Goal: Transaction & Acquisition: Download file/media

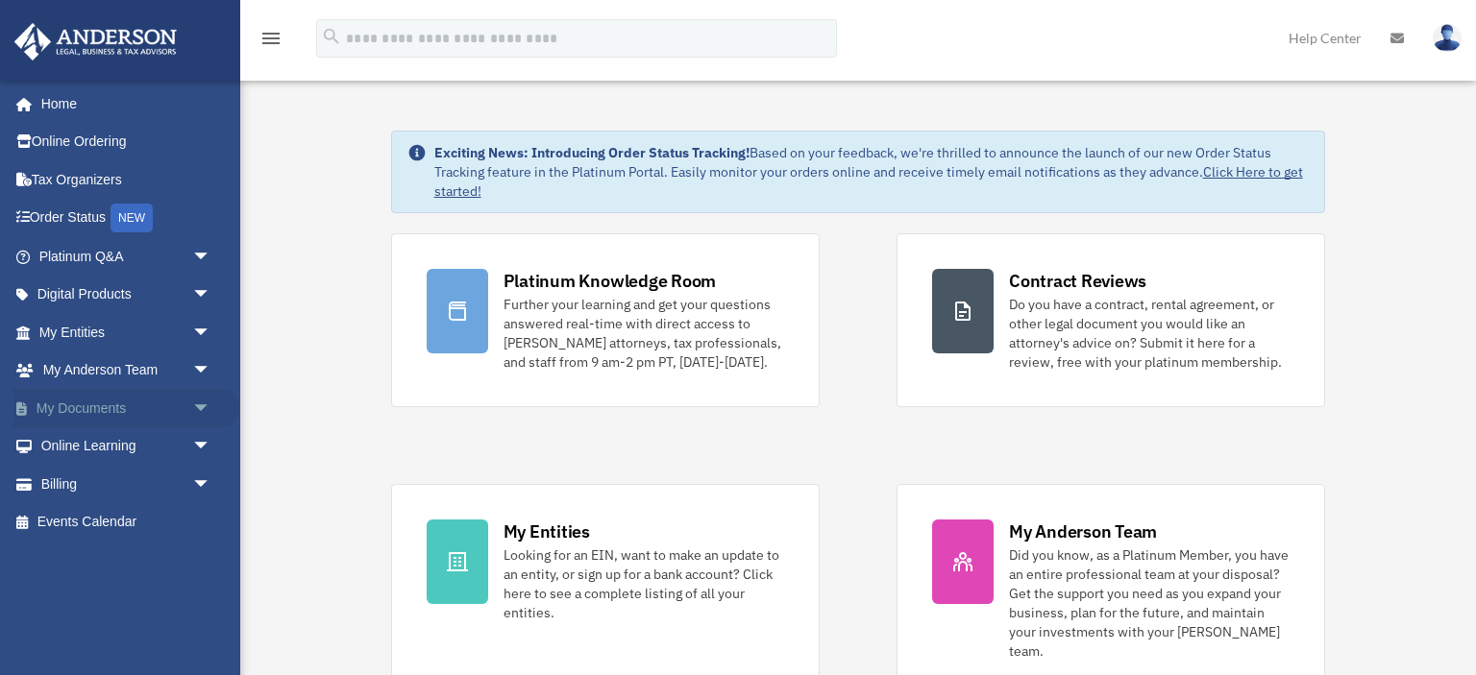
click at [67, 408] on link "My Documents arrow_drop_down" at bounding box center [126, 408] width 227 height 38
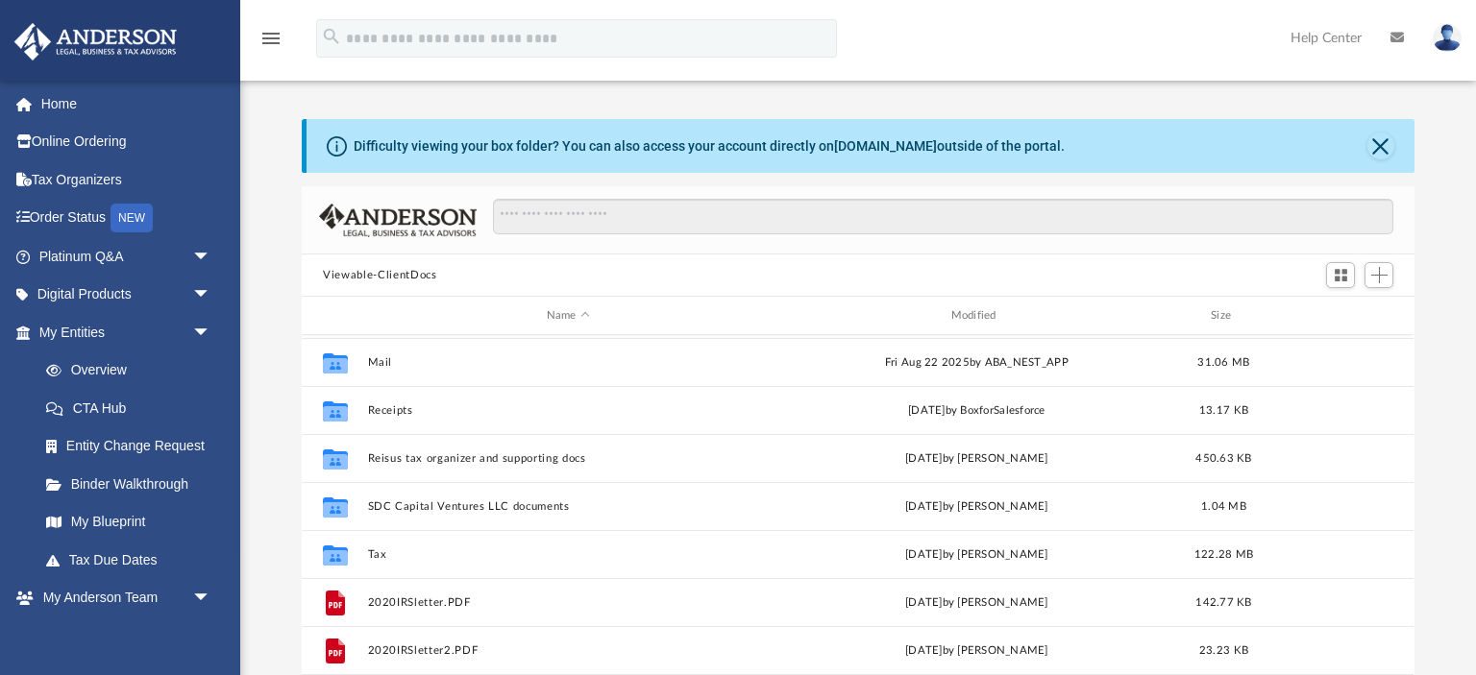
scroll to position [133, 0]
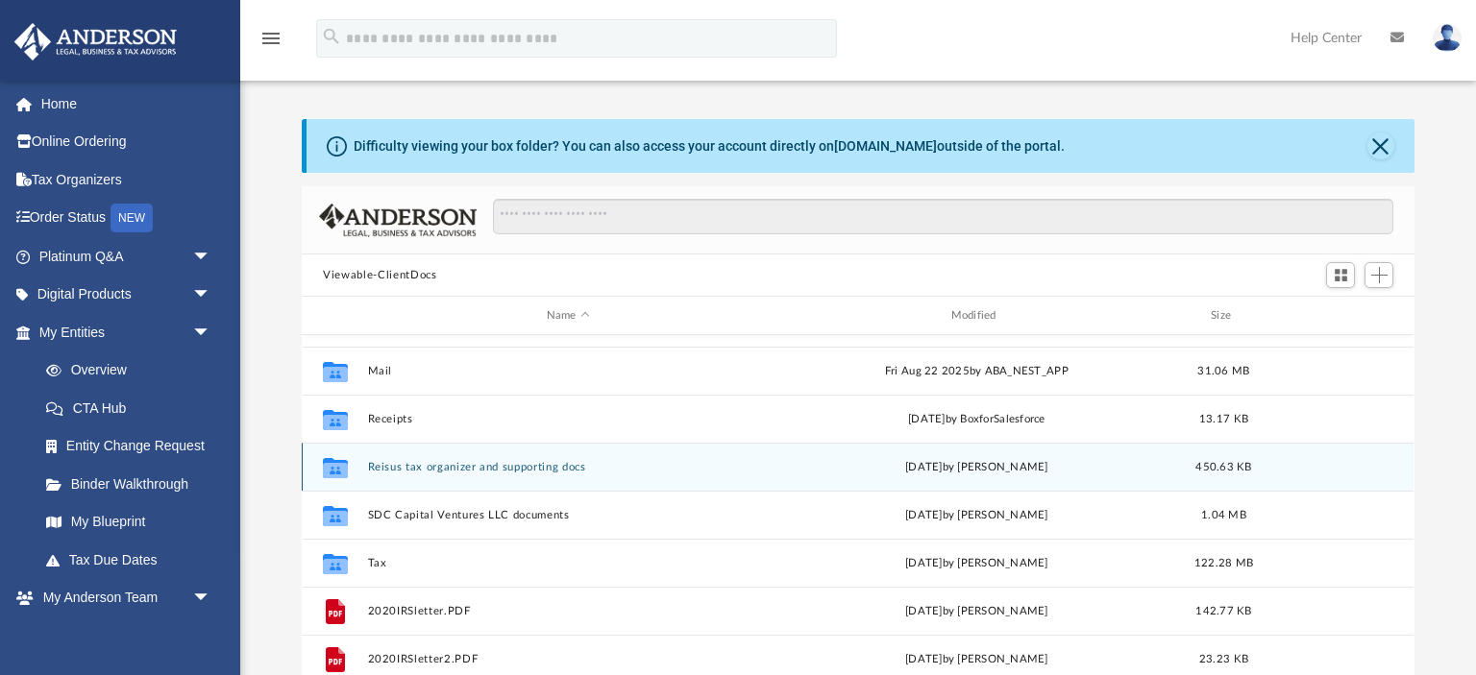
click at [409, 473] on button "Reisus tax organizer and supporting docs" at bounding box center [568, 467] width 401 height 12
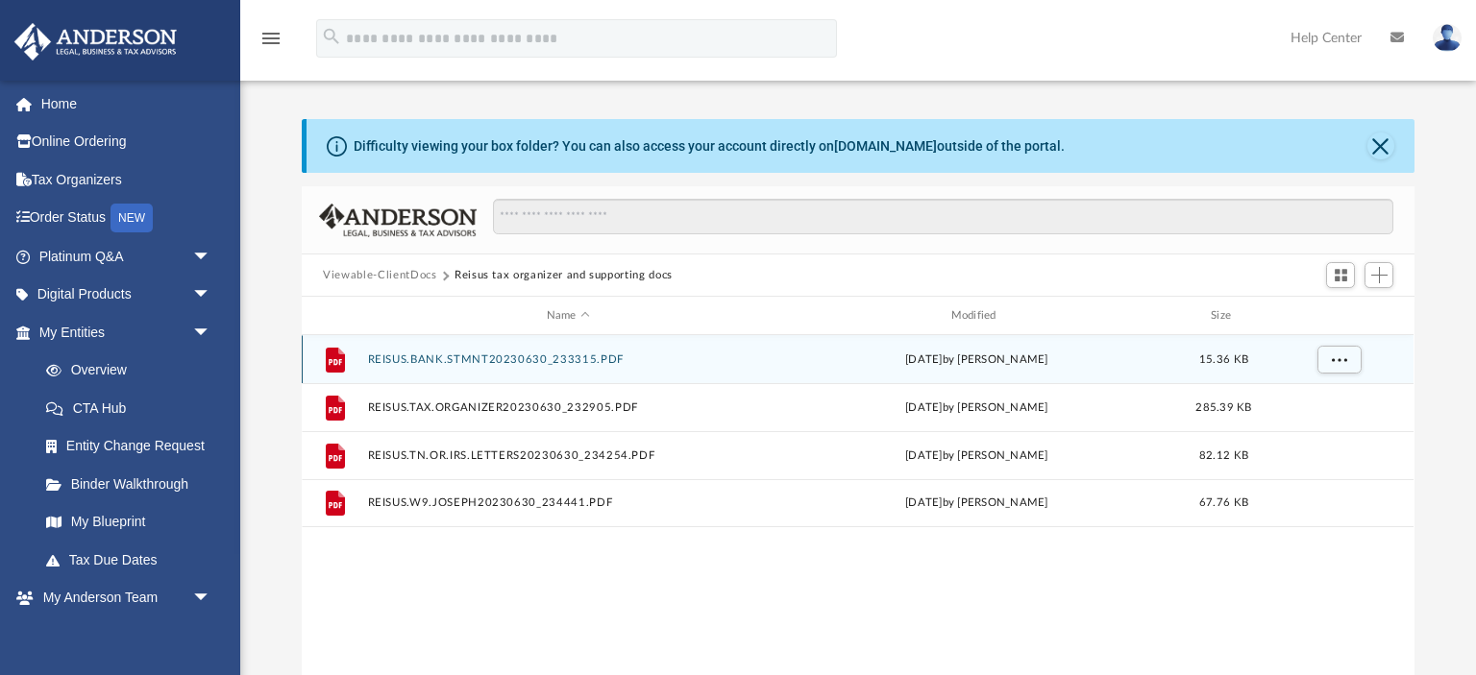
scroll to position [0, 0]
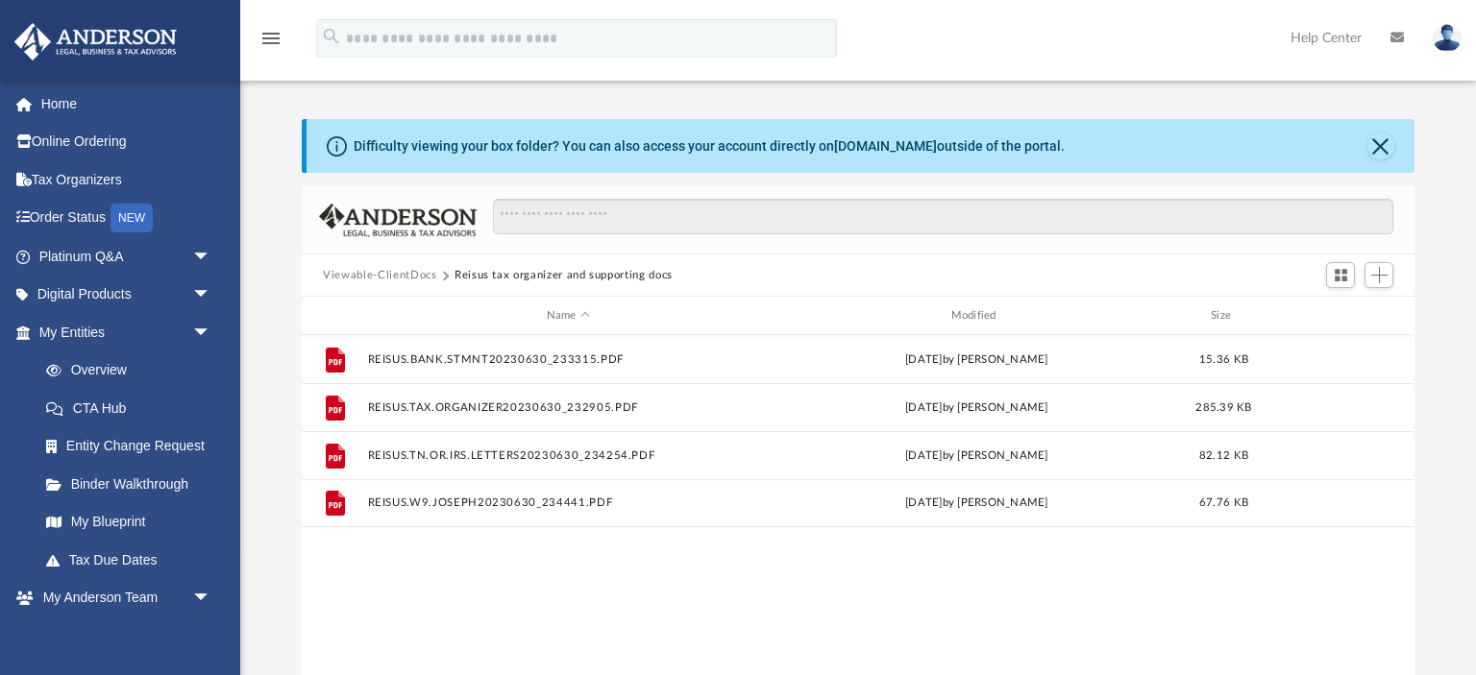
click at [408, 277] on button "Viewable-ClientDocs" at bounding box center [379, 275] width 113 height 17
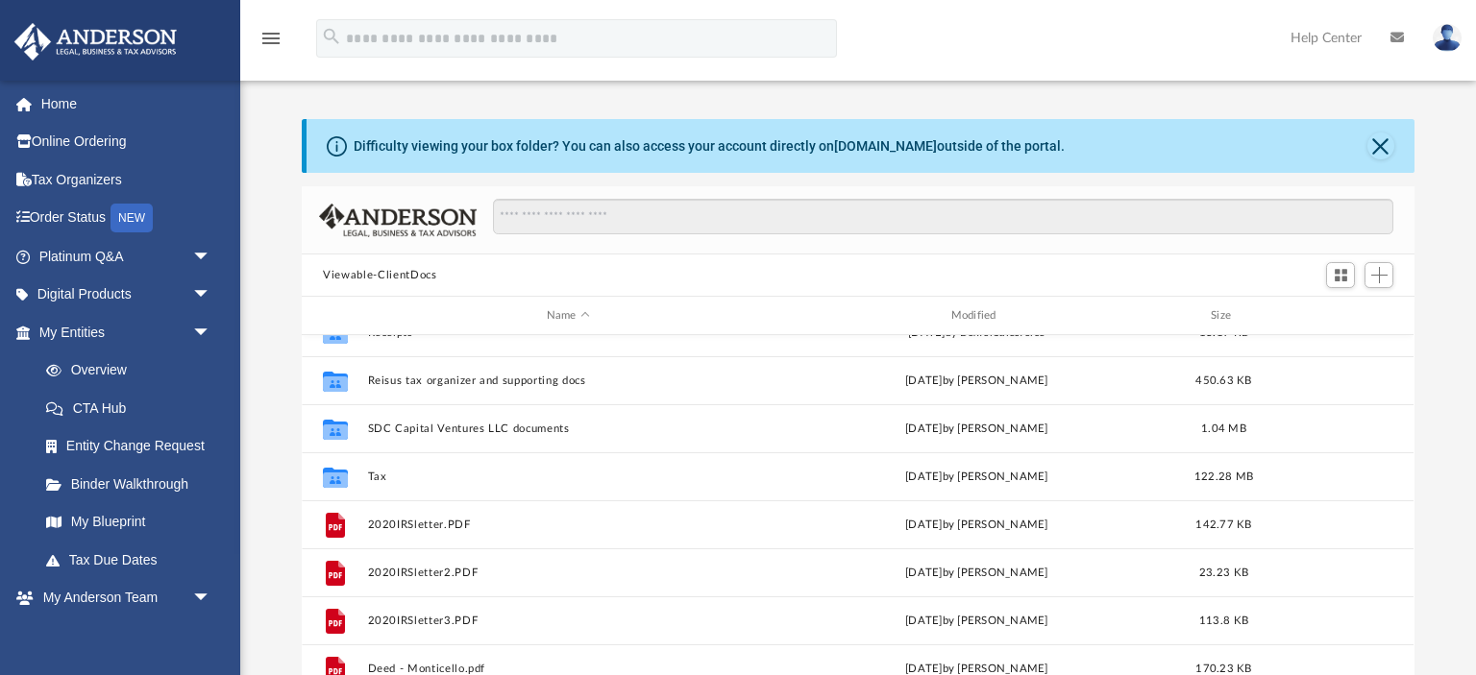
scroll to position [221, 0]
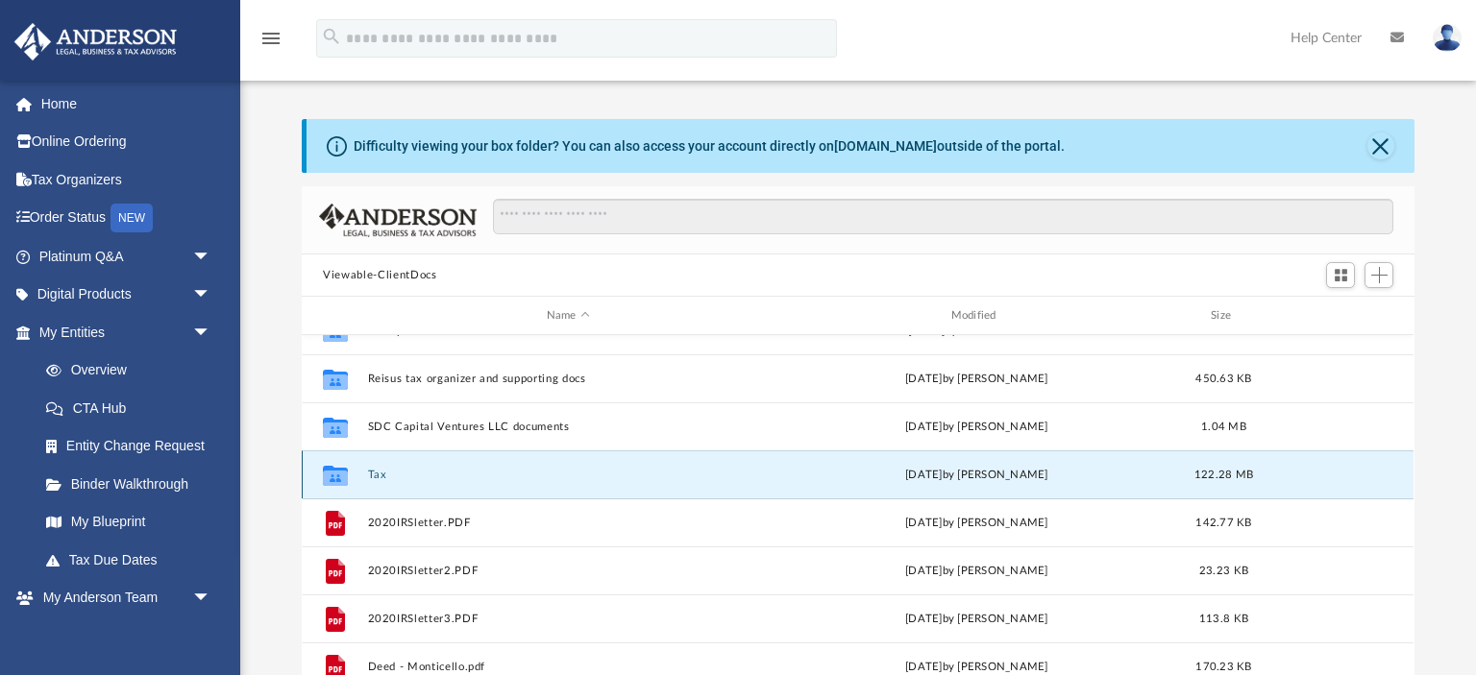
click at [386, 480] on button "Tax" at bounding box center [568, 475] width 401 height 12
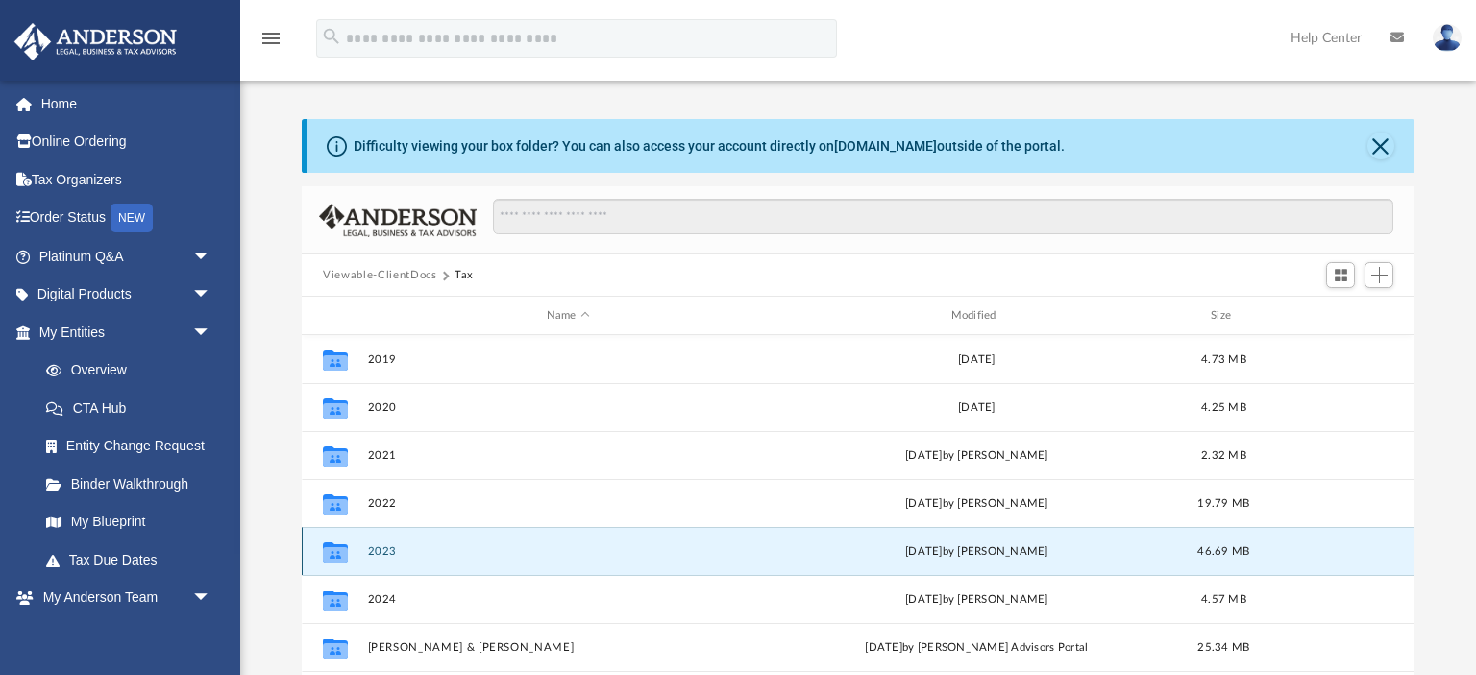
click at [383, 549] on button "2023" at bounding box center [568, 552] width 401 height 12
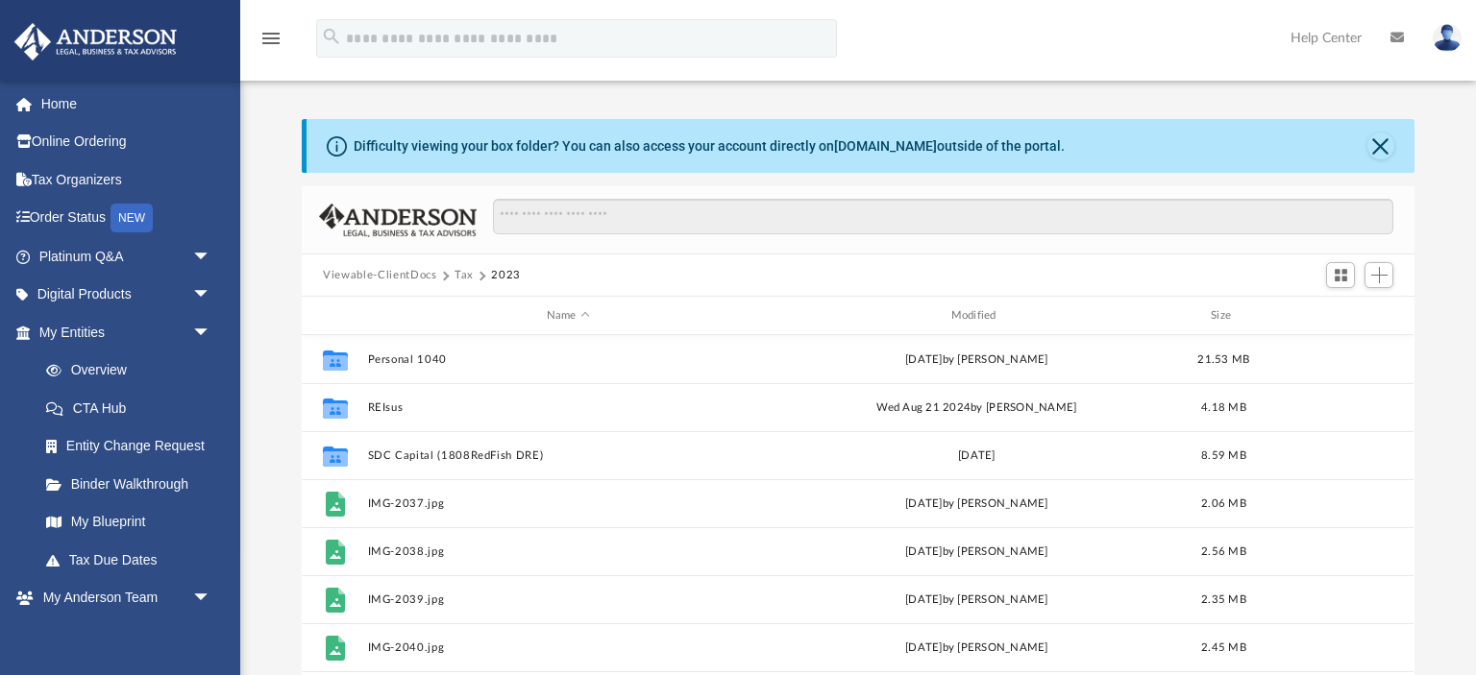
click at [461, 277] on button "Tax" at bounding box center [463, 275] width 19 height 17
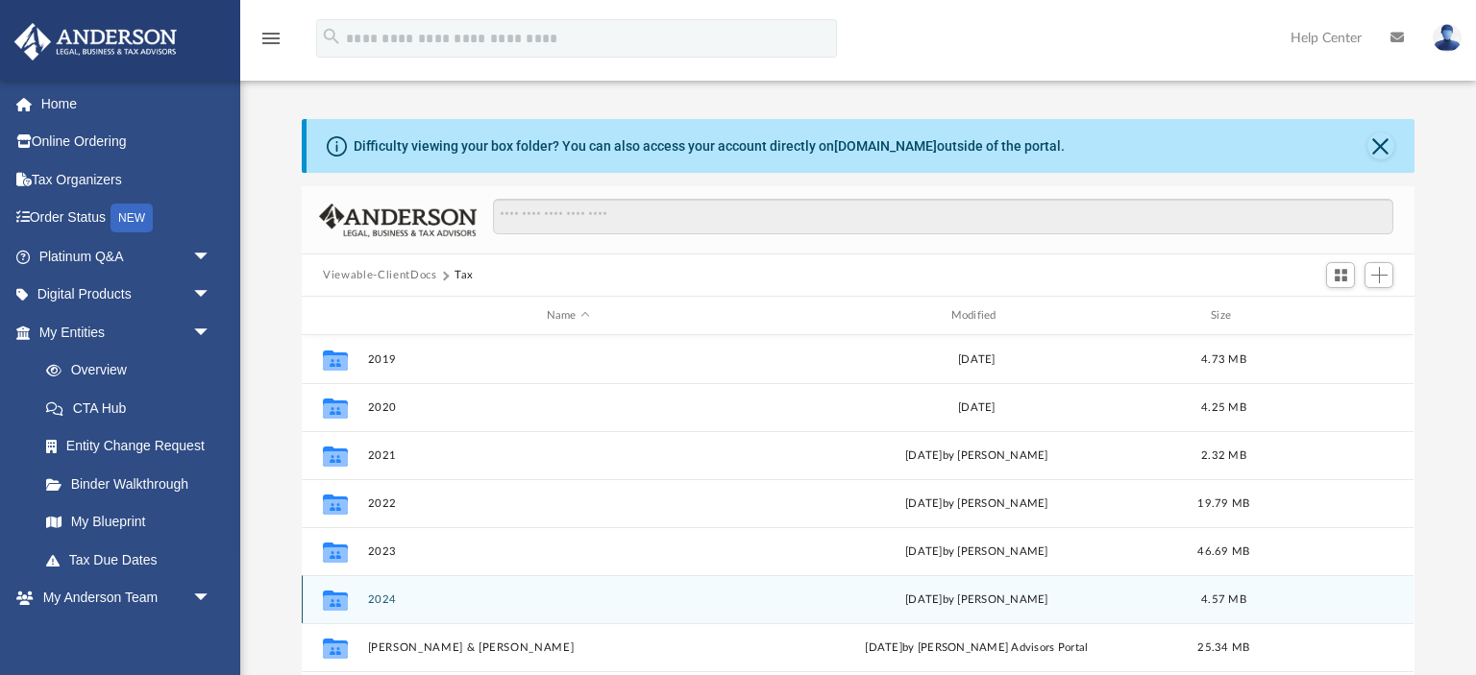
click at [390, 604] on button "2024" at bounding box center [568, 600] width 401 height 12
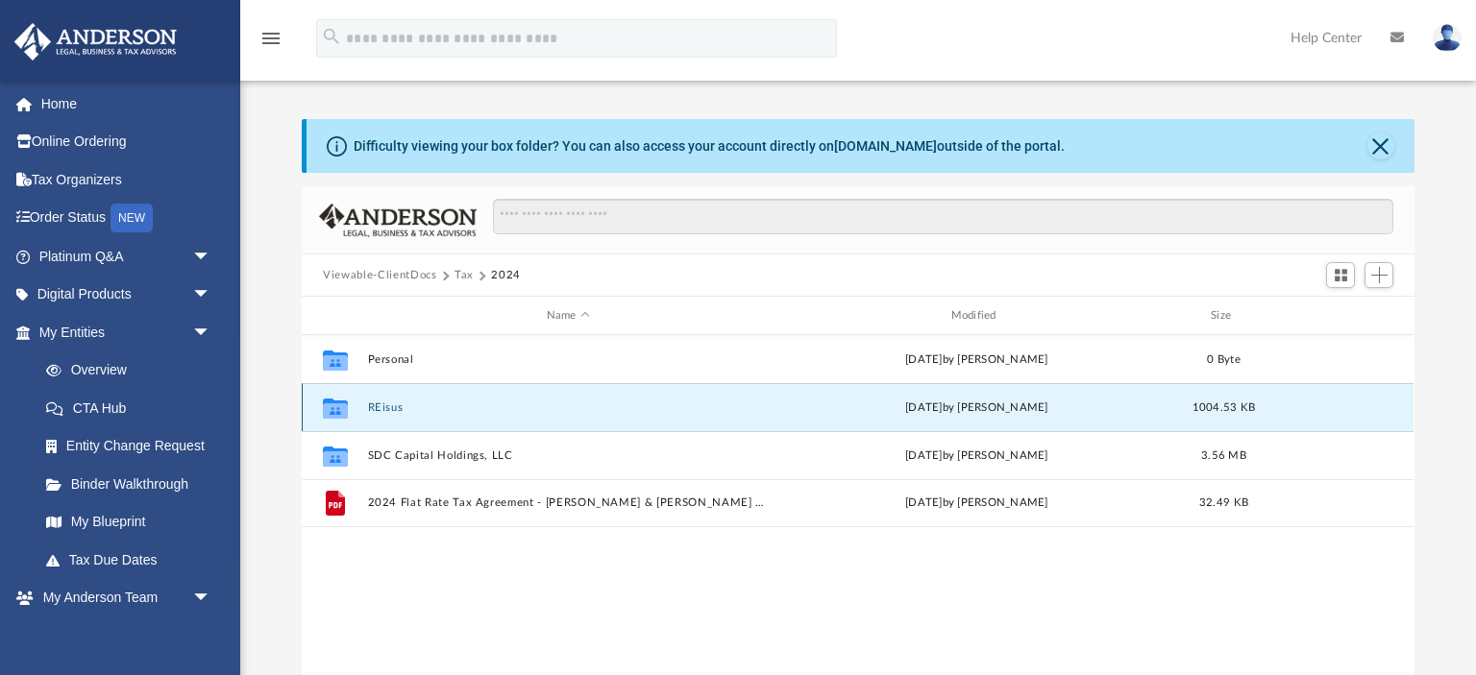
click at [379, 410] on button "REisus" at bounding box center [568, 408] width 401 height 12
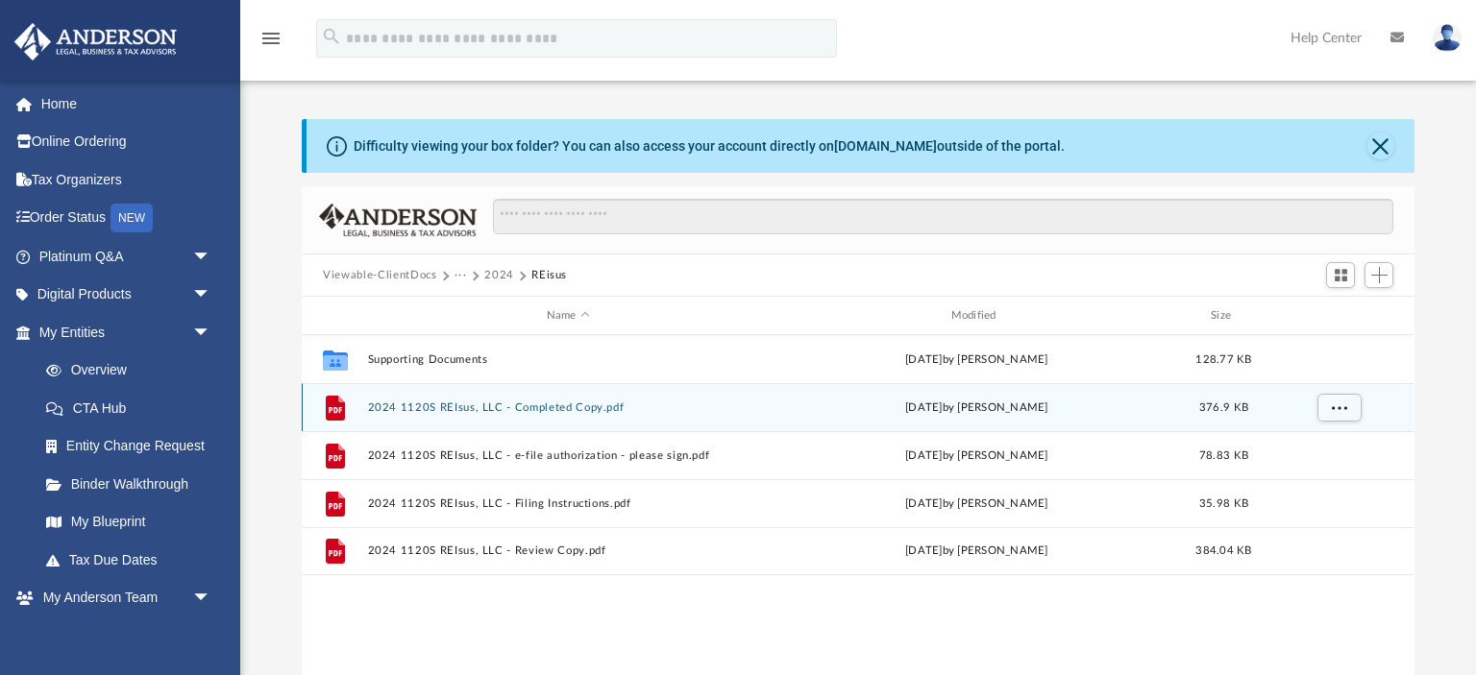
click at [420, 409] on button "2024 1120S REIsus, LLC - Completed Copy.pdf" at bounding box center [568, 408] width 401 height 12
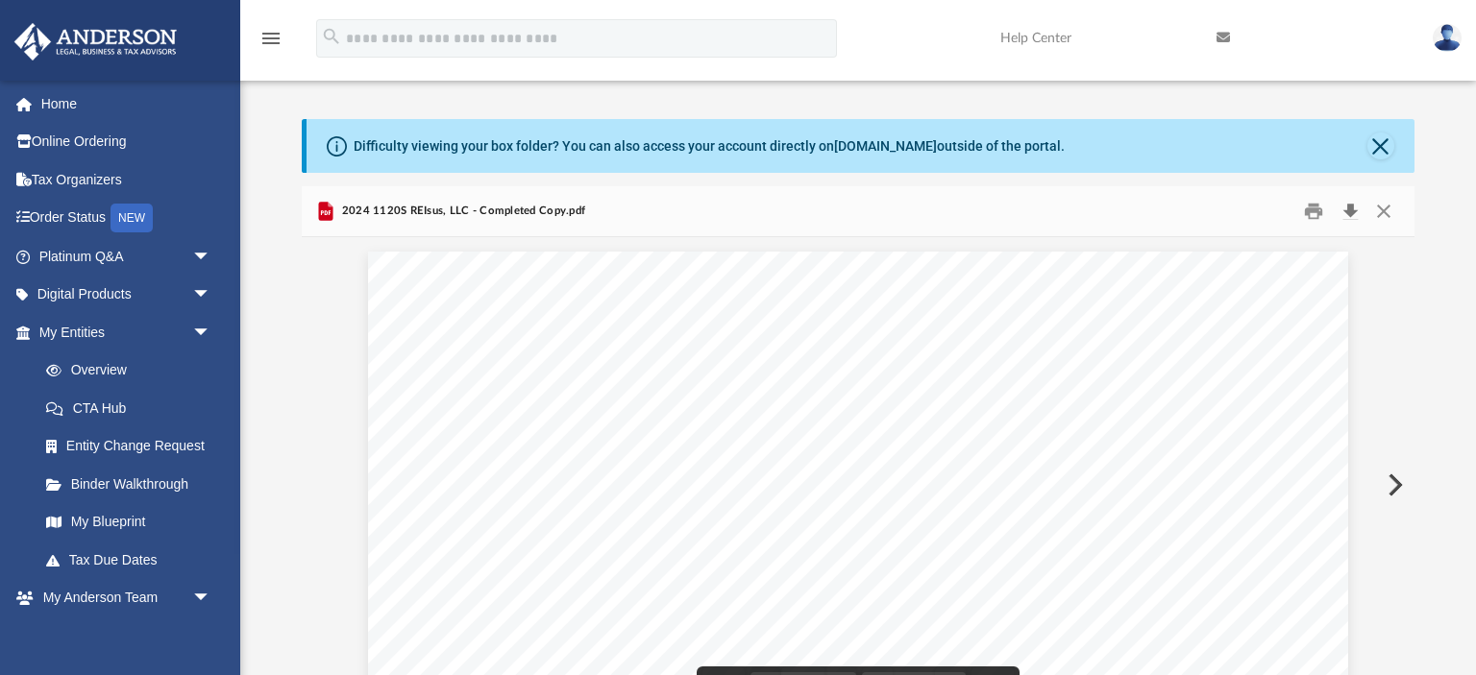
click at [1347, 211] on button "Download" at bounding box center [1349, 212] width 35 height 30
click at [1384, 149] on button "Close" at bounding box center [1380, 146] width 27 height 27
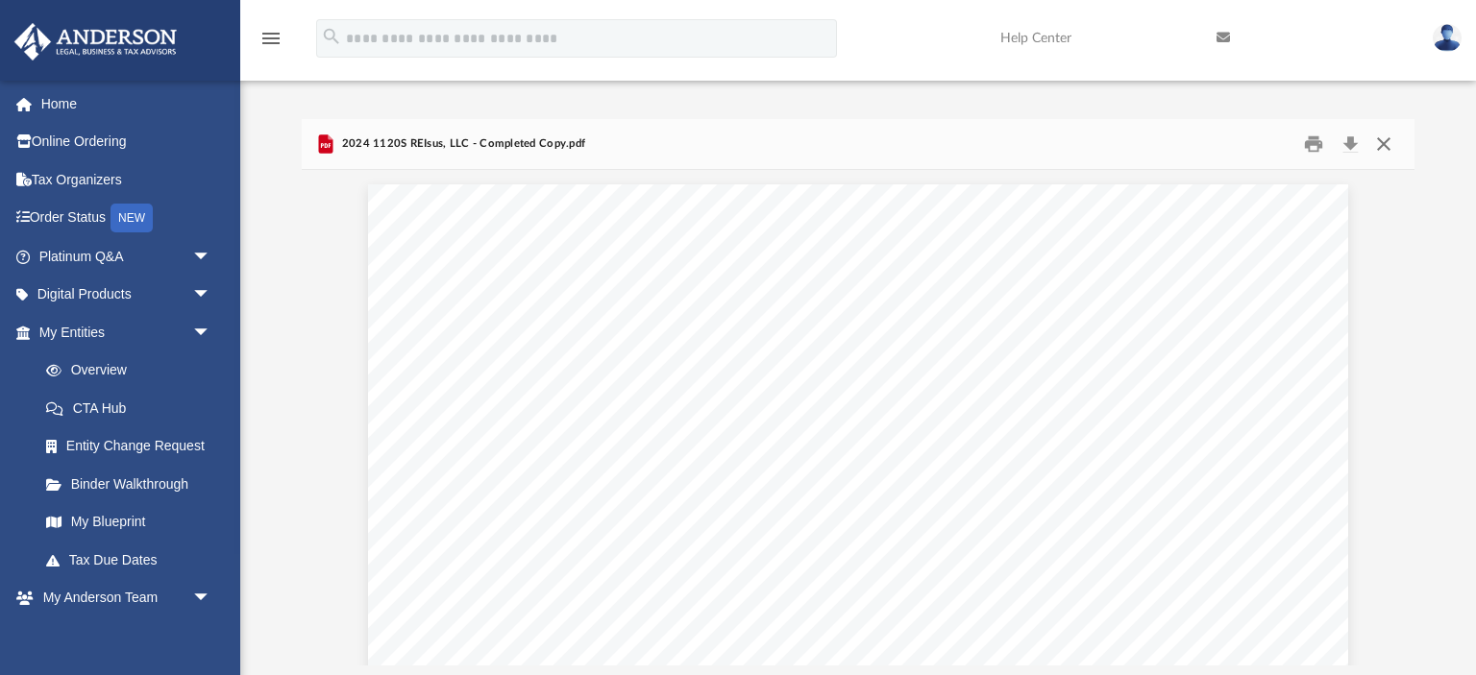
click at [1384, 149] on button "Close" at bounding box center [1383, 145] width 35 height 30
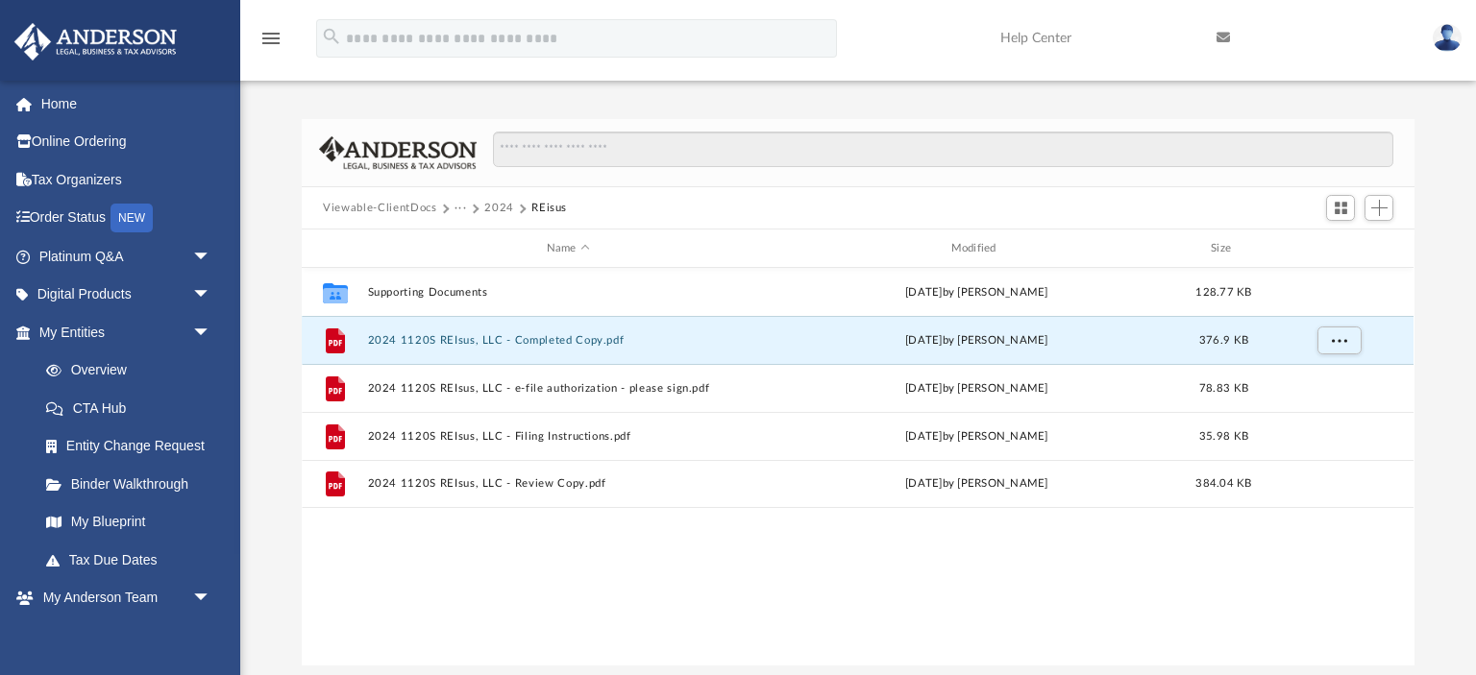
click at [490, 206] on button "2024" at bounding box center [499, 208] width 30 height 17
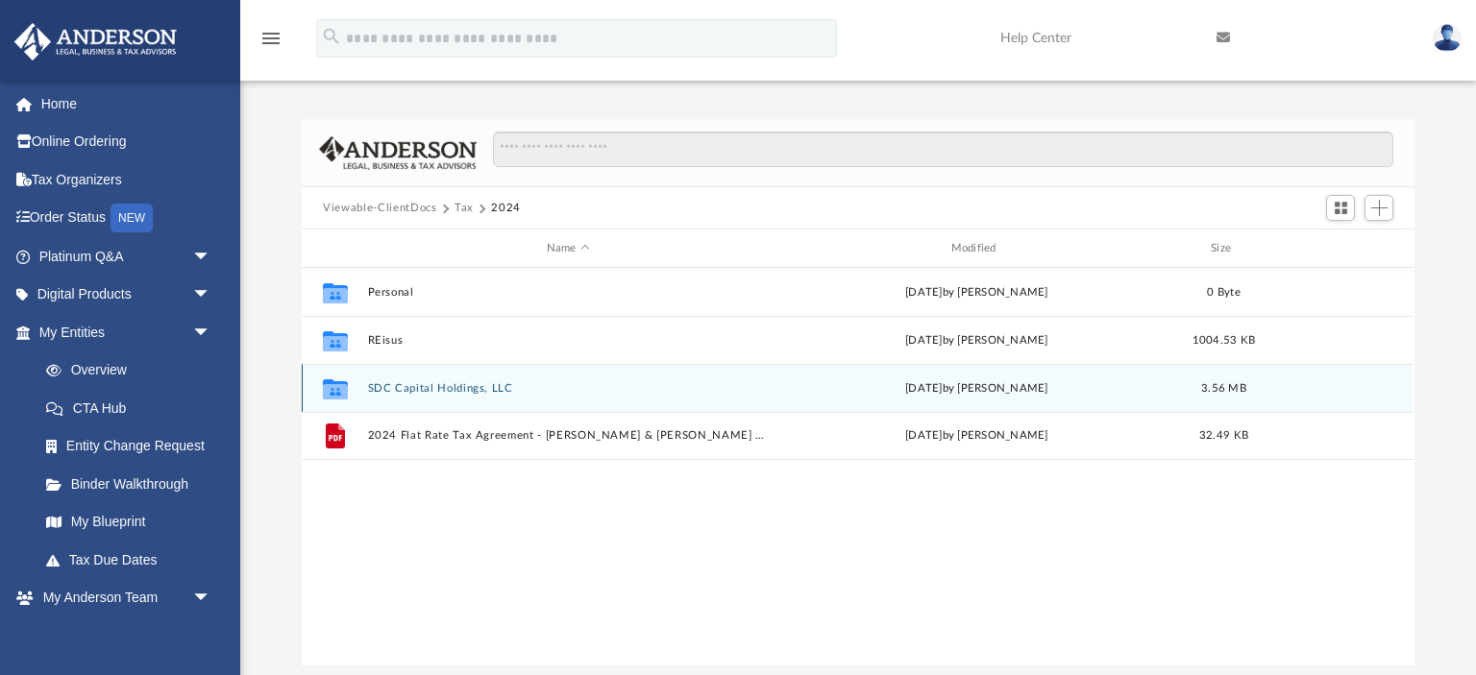
click at [428, 386] on button "SDC Capital Holdings, LLC" at bounding box center [568, 388] width 401 height 12
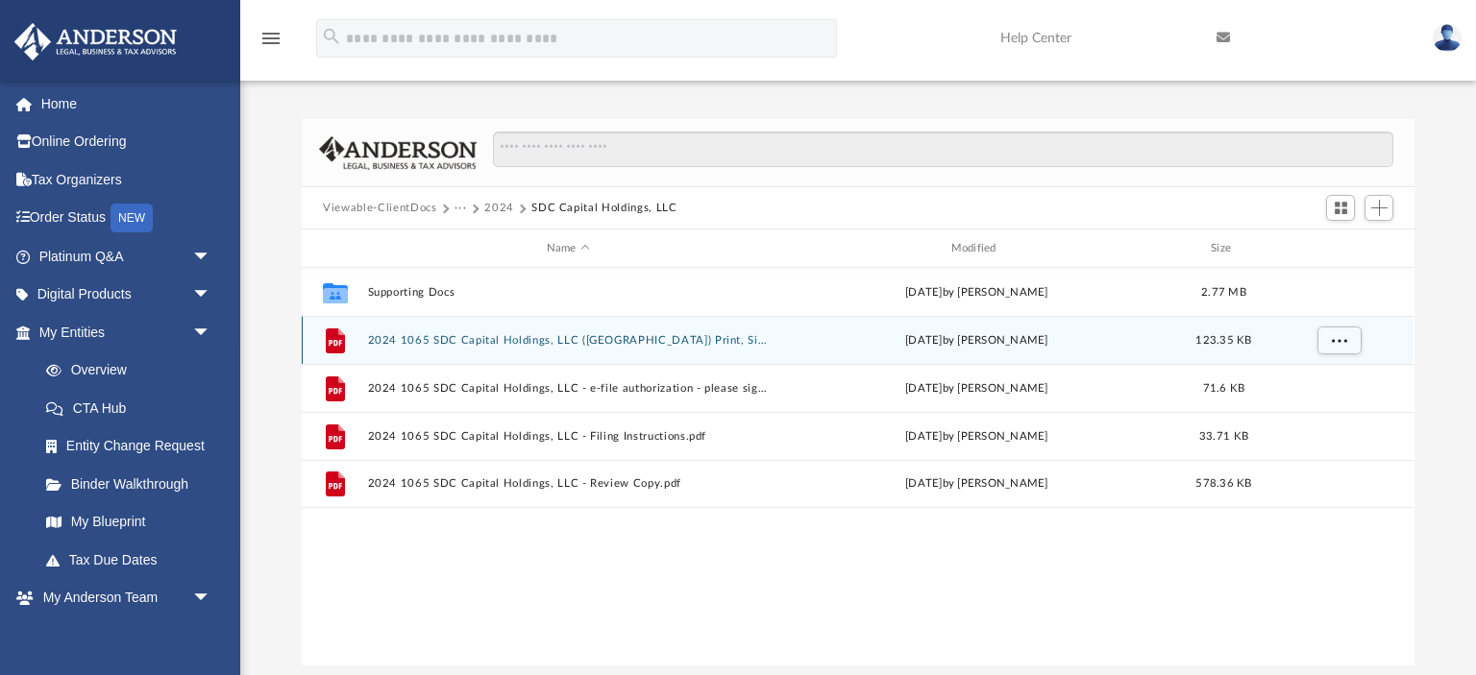
click at [447, 339] on button "2024 1065 SDC Capital Holdings, LLC (TX) Print, Sign, Mail.pdf" at bounding box center [568, 340] width 401 height 12
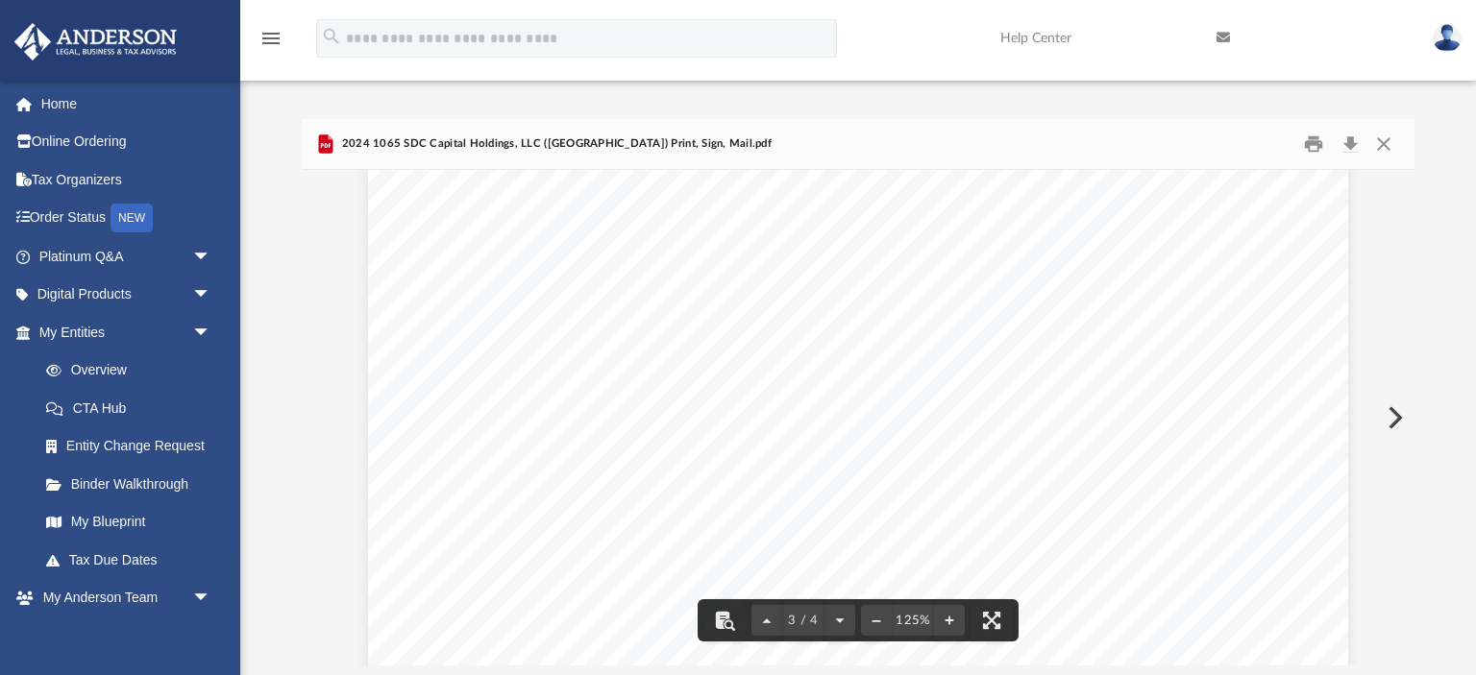
scroll to position [2863, 0]
click at [1308, 147] on button "Print" at bounding box center [1313, 145] width 38 height 30
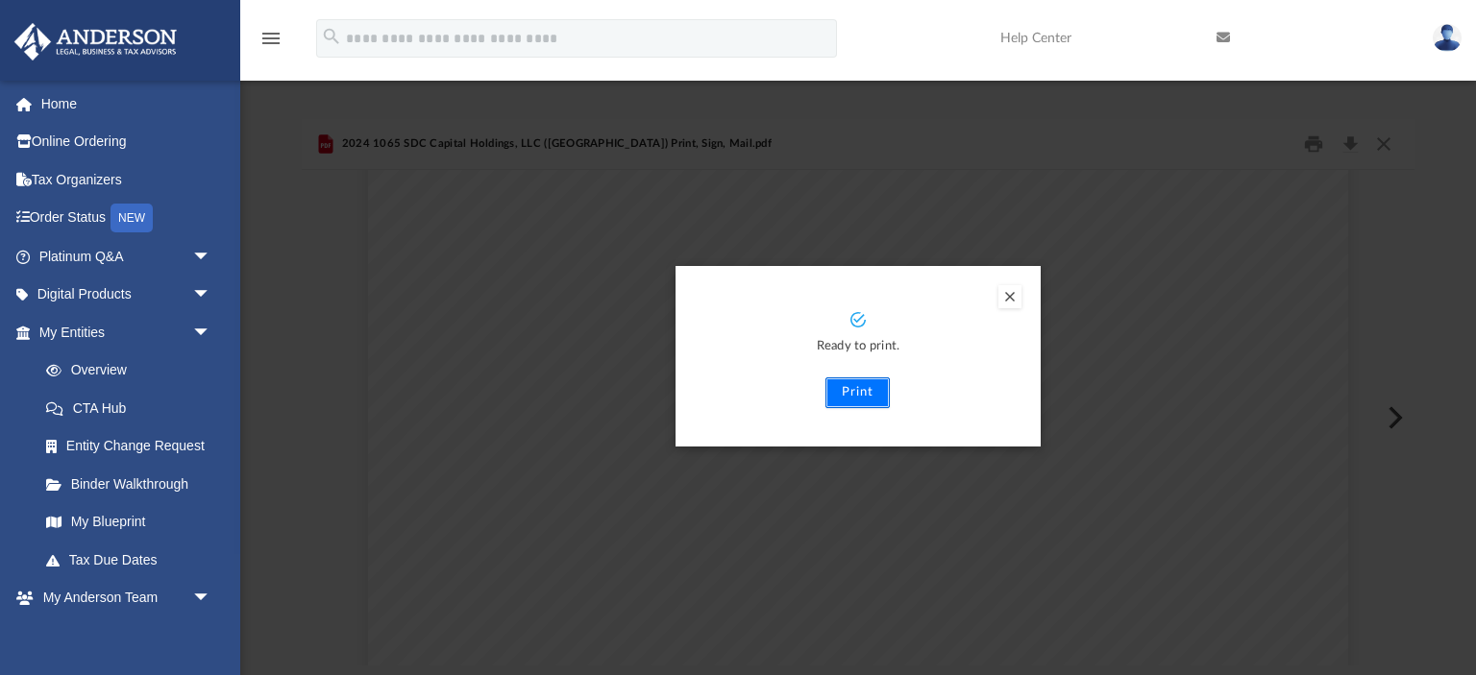
click at [854, 402] on button "Print" at bounding box center [857, 393] width 64 height 31
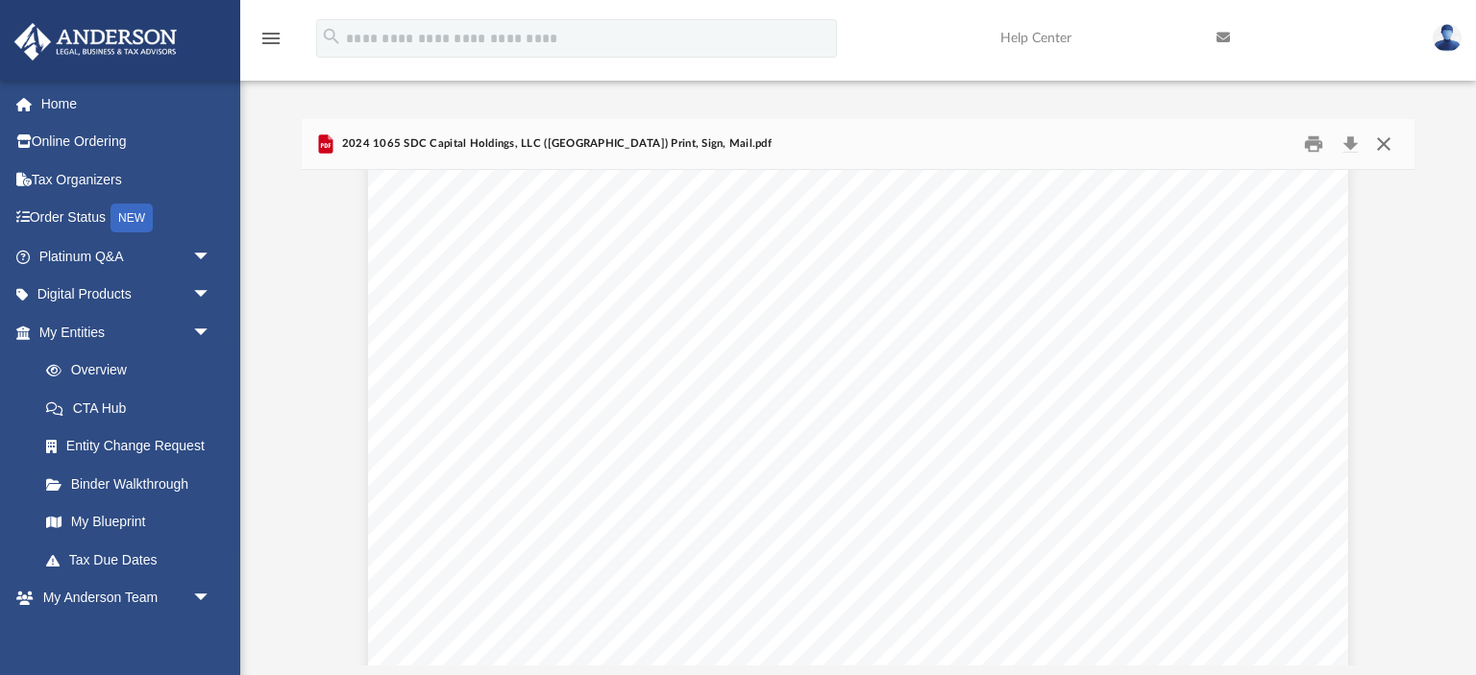
click at [1381, 140] on button "Close" at bounding box center [1383, 145] width 35 height 30
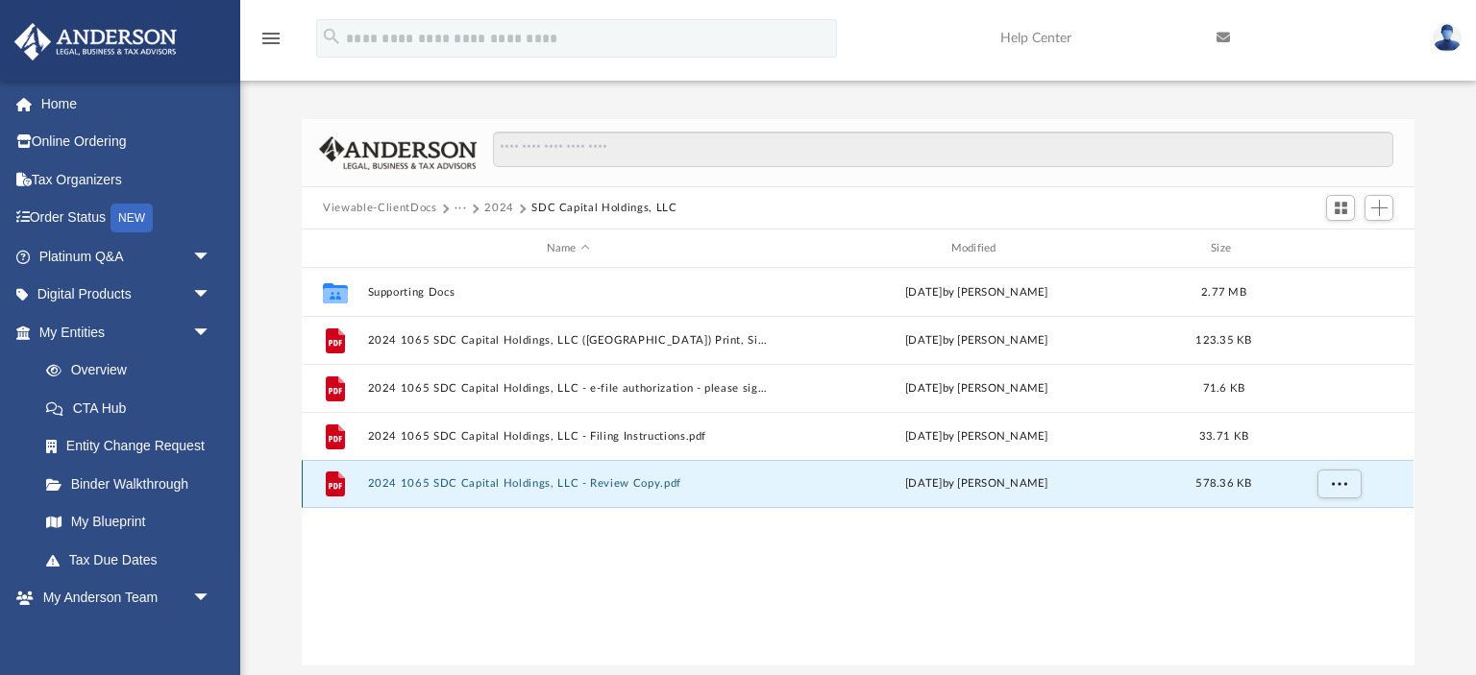
click at [452, 481] on button "2024 1065 SDC Capital Holdings, LLC - Review Copy.pdf" at bounding box center [568, 483] width 401 height 12
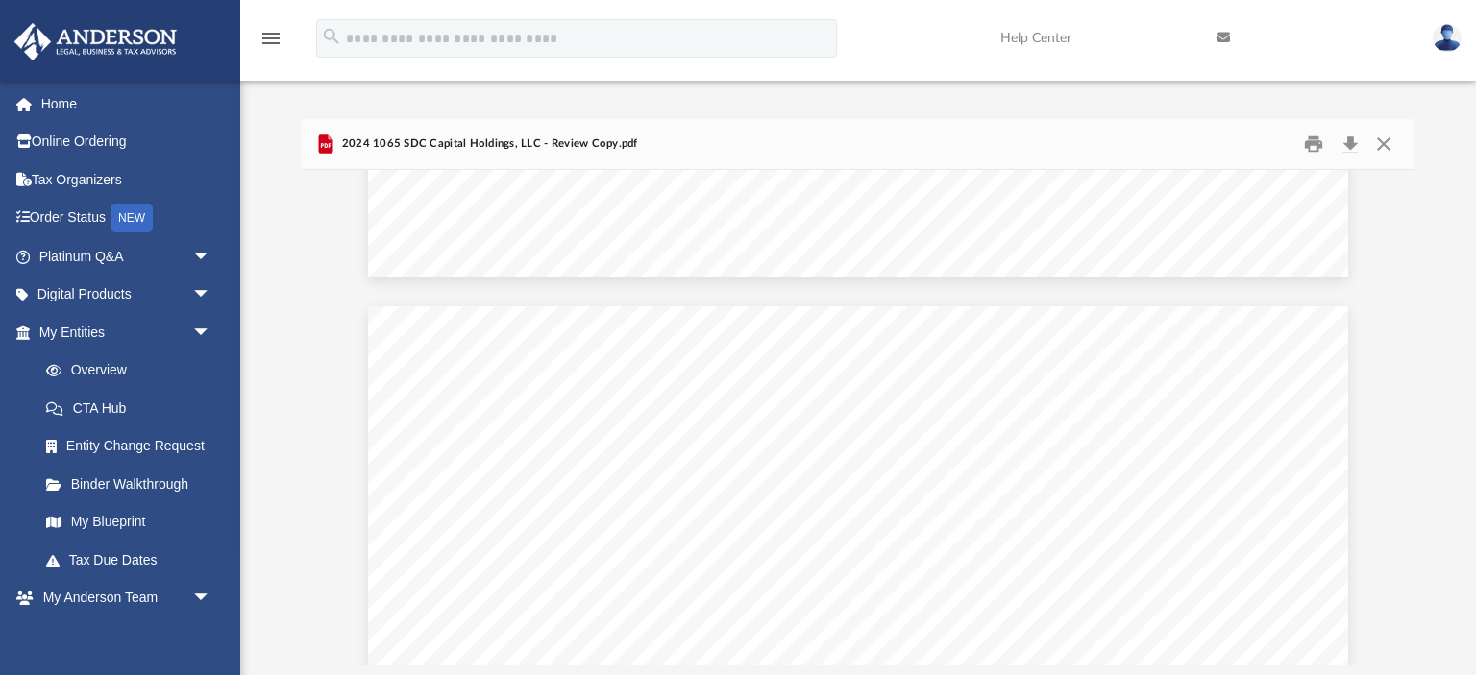
scroll to position [0, 0]
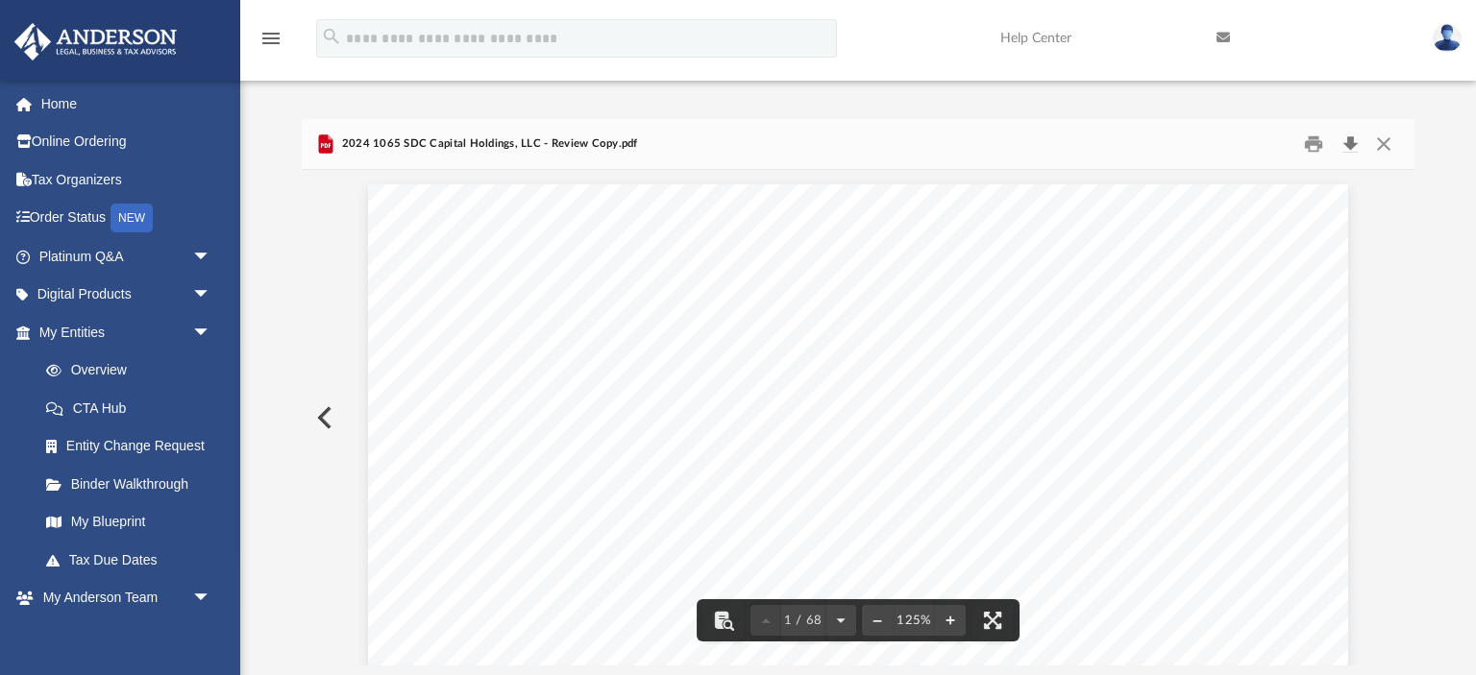
click at [1351, 148] on button "Download" at bounding box center [1349, 145] width 35 height 30
click at [1385, 144] on button "Close" at bounding box center [1383, 145] width 35 height 30
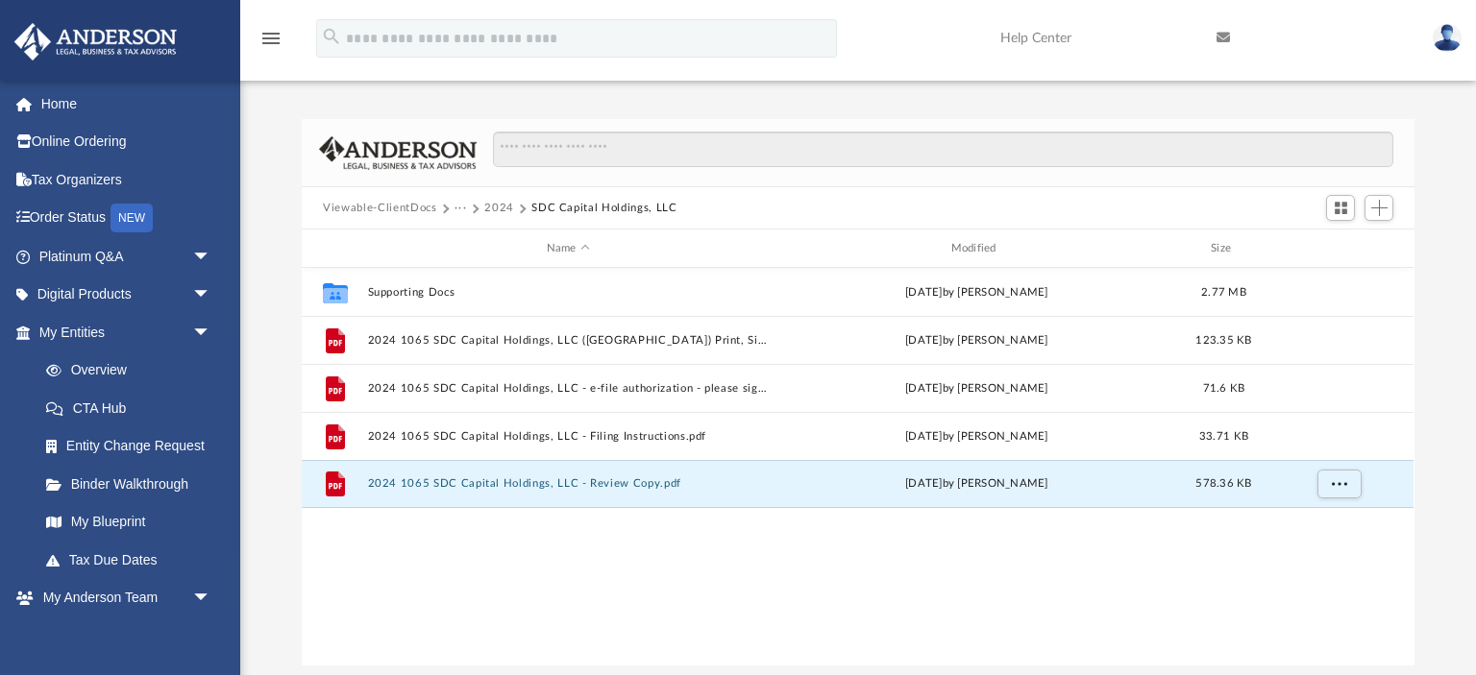
click at [501, 208] on button "2024" at bounding box center [499, 208] width 30 height 17
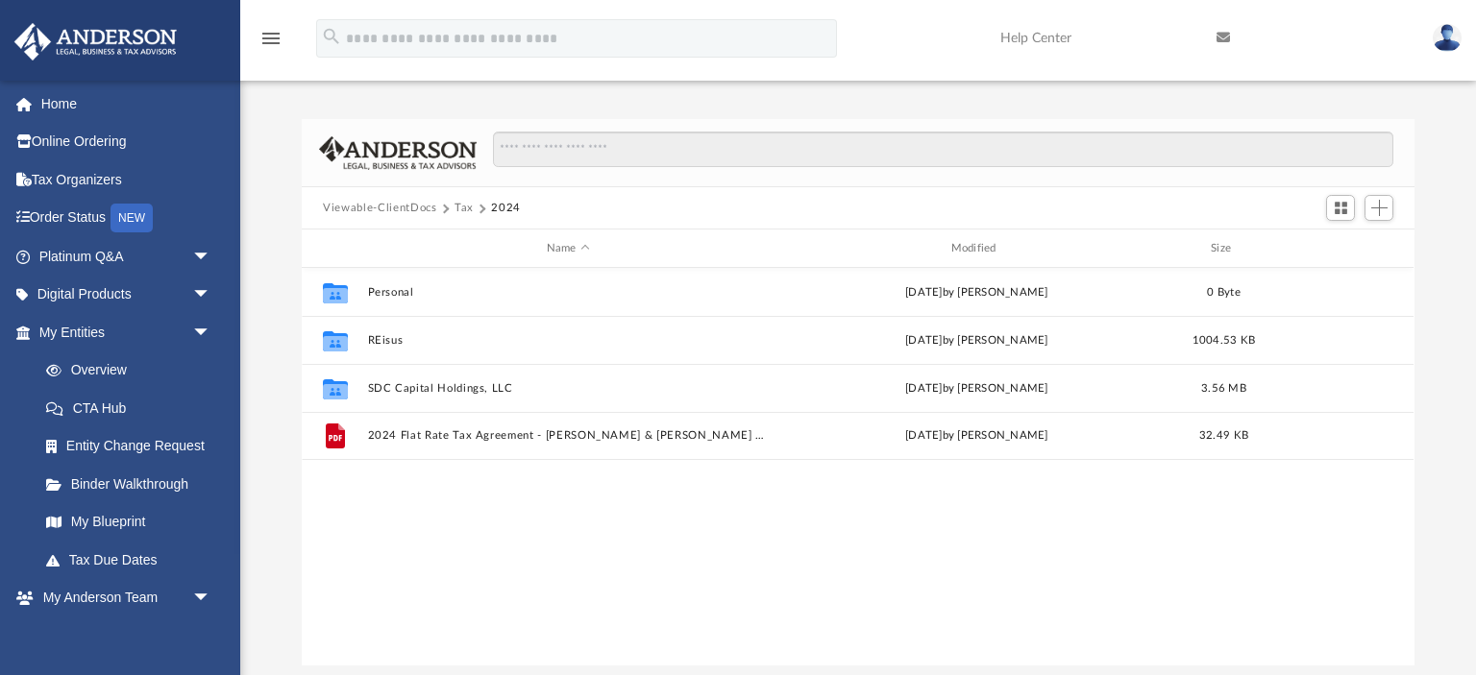
click at [458, 206] on button "Tax" at bounding box center [463, 208] width 19 height 17
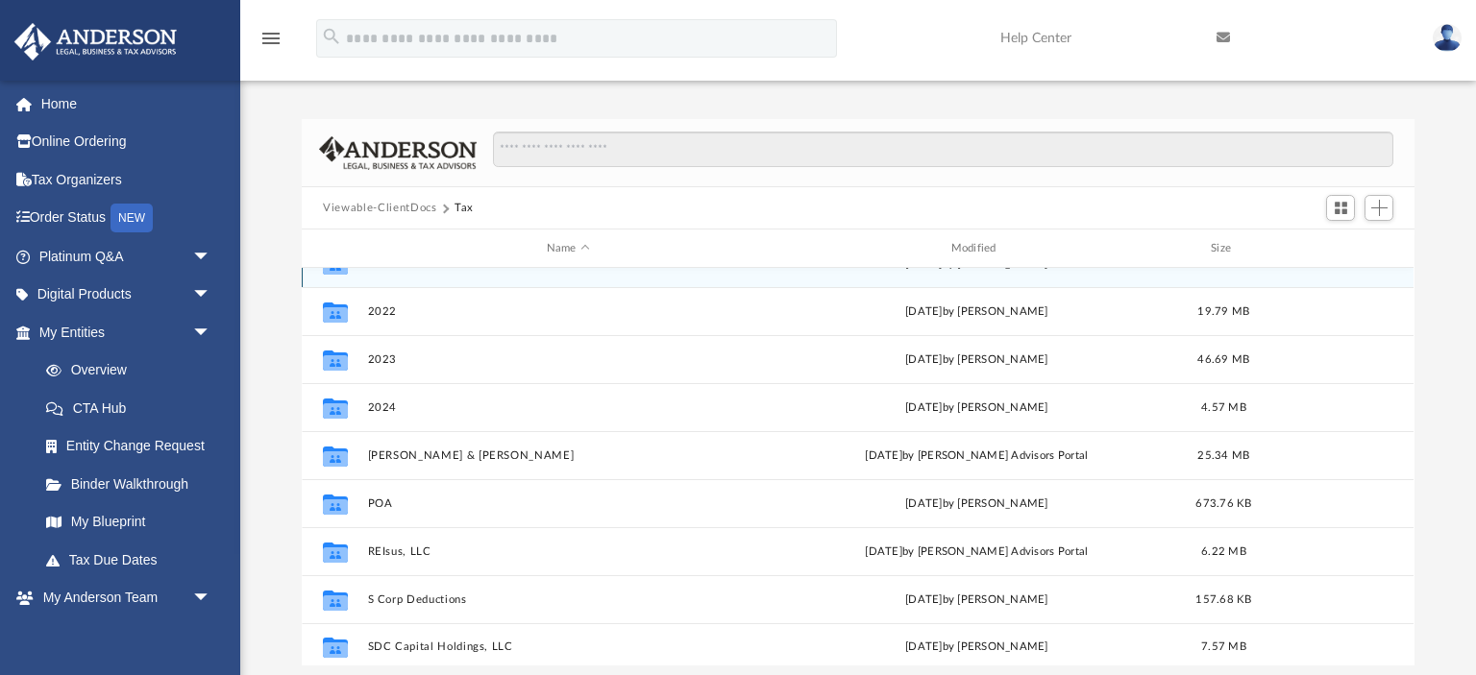
scroll to position [131, 0]
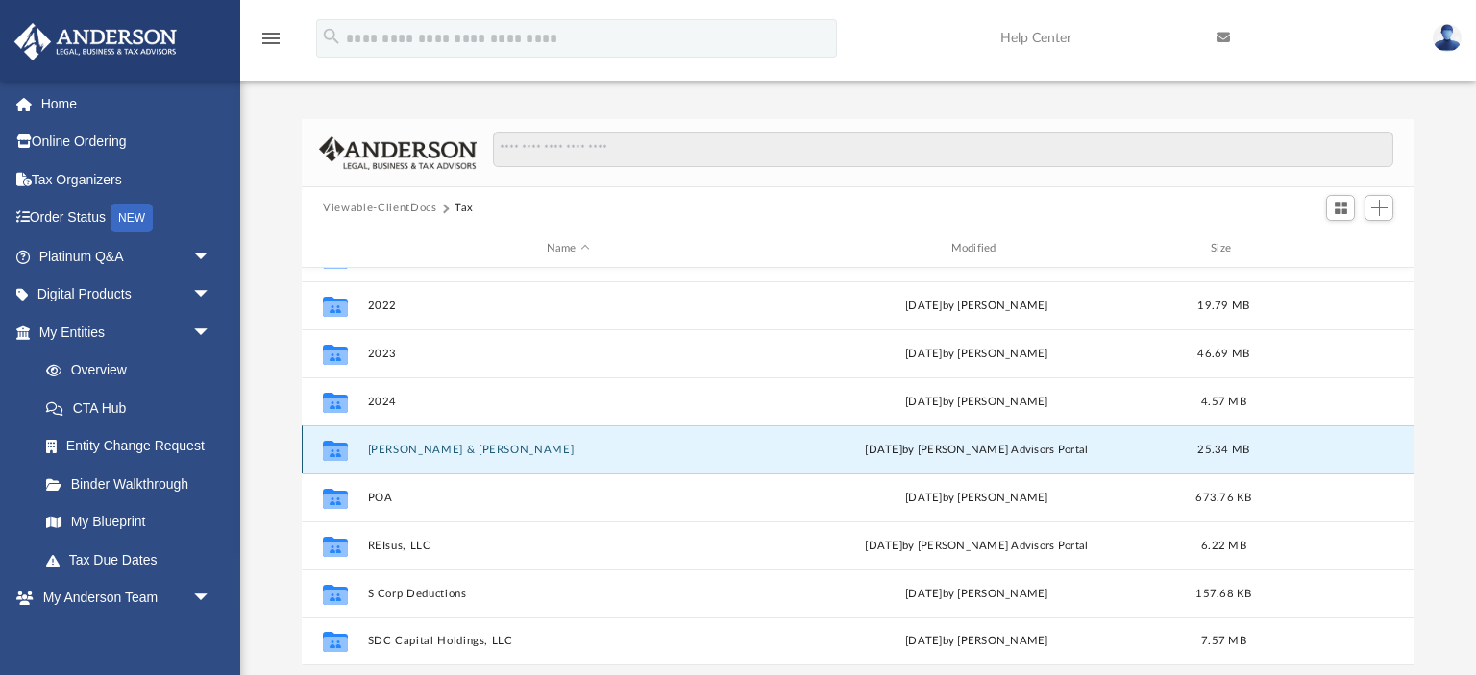
click at [418, 449] on button "Hoback, Leslie & Joe" at bounding box center [568, 450] width 401 height 12
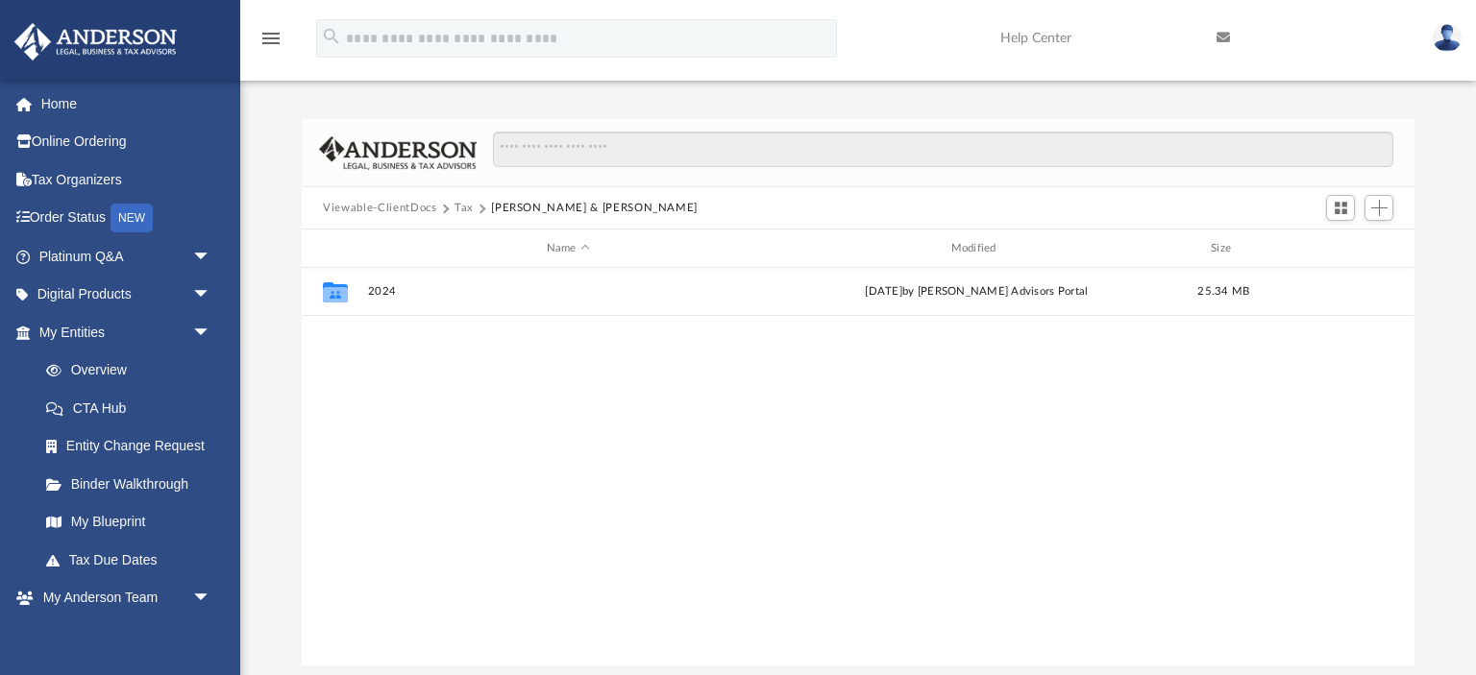
scroll to position [0, 0]
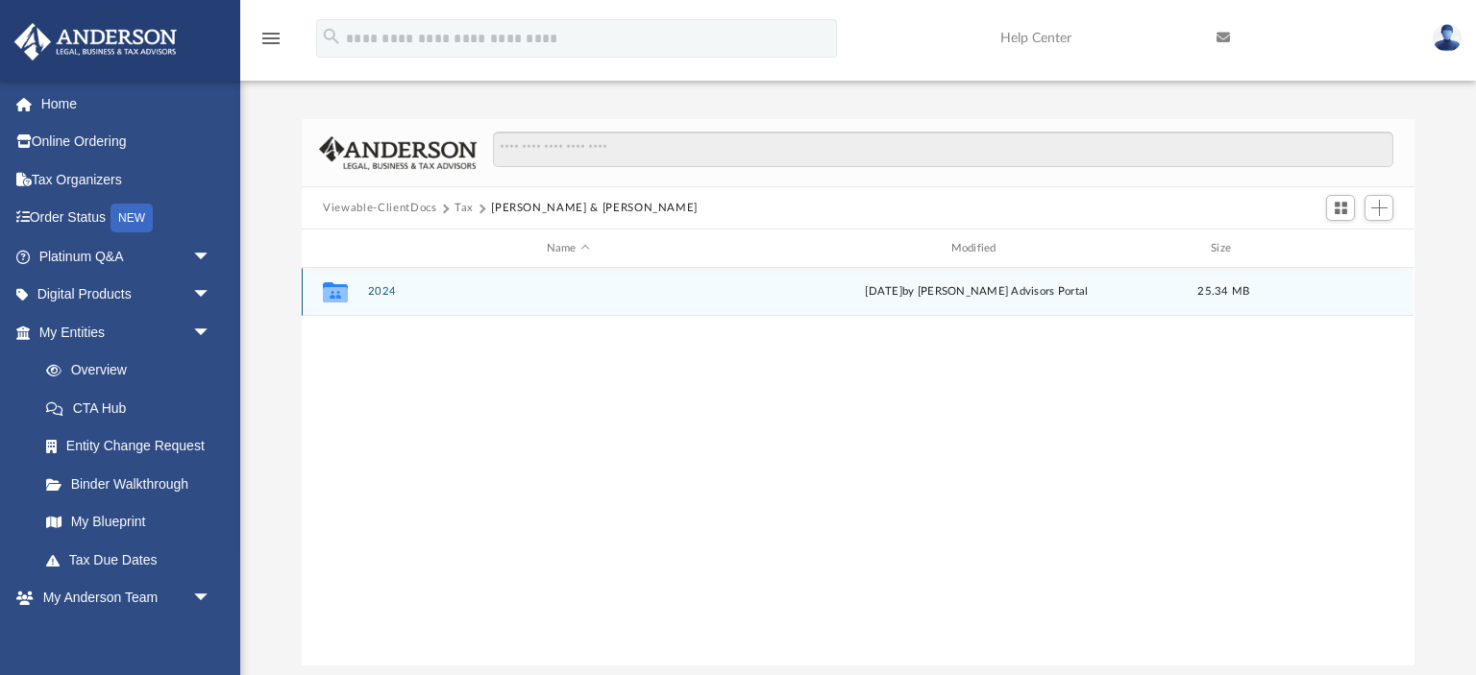
click at [385, 292] on button "2024" at bounding box center [568, 291] width 401 height 12
click at [397, 291] on button "Digital Tax Organizer" at bounding box center [568, 291] width 401 height 12
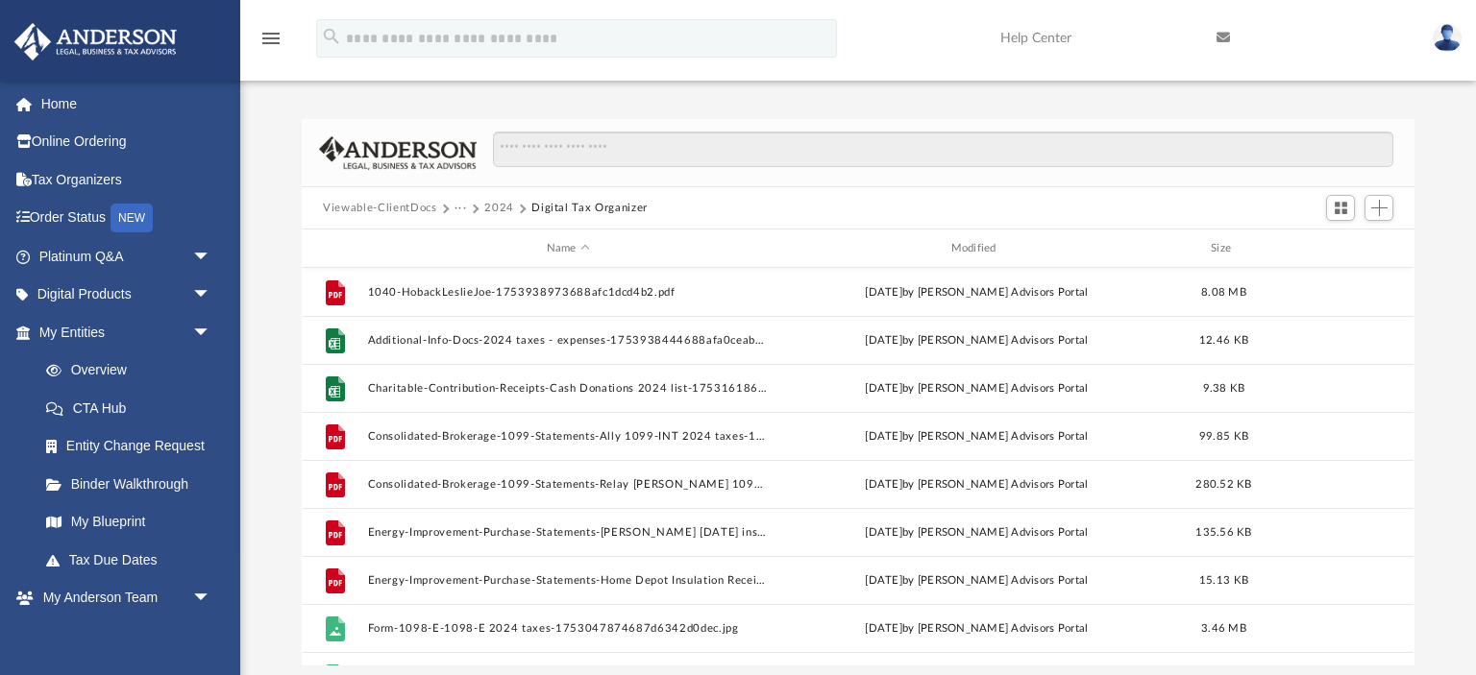
click at [459, 208] on button "···" at bounding box center [460, 208] width 12 height 17
click at [470, 237] on li "Tax" at bounding box center [568, 242] width 208 height 20
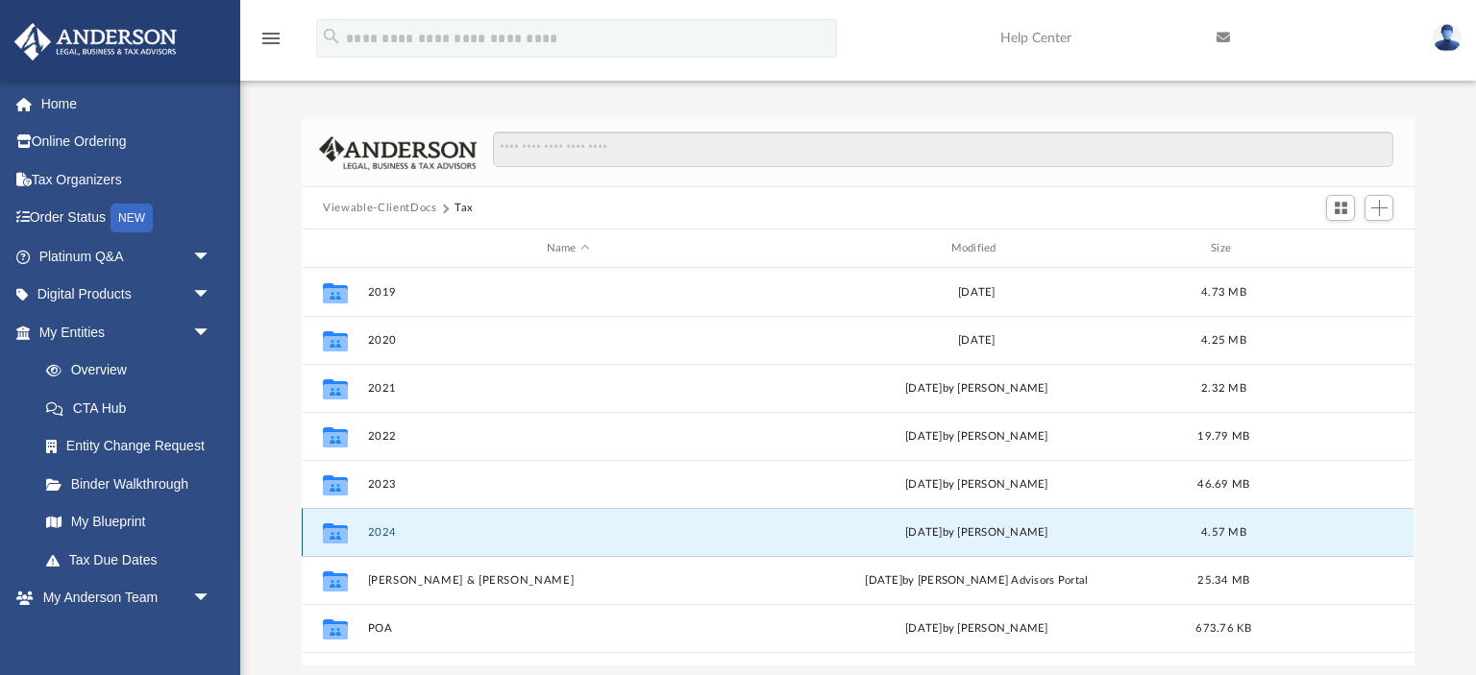
click at [388, 531] on button "2024" at bounding box center [568, 532] width 401 height 12
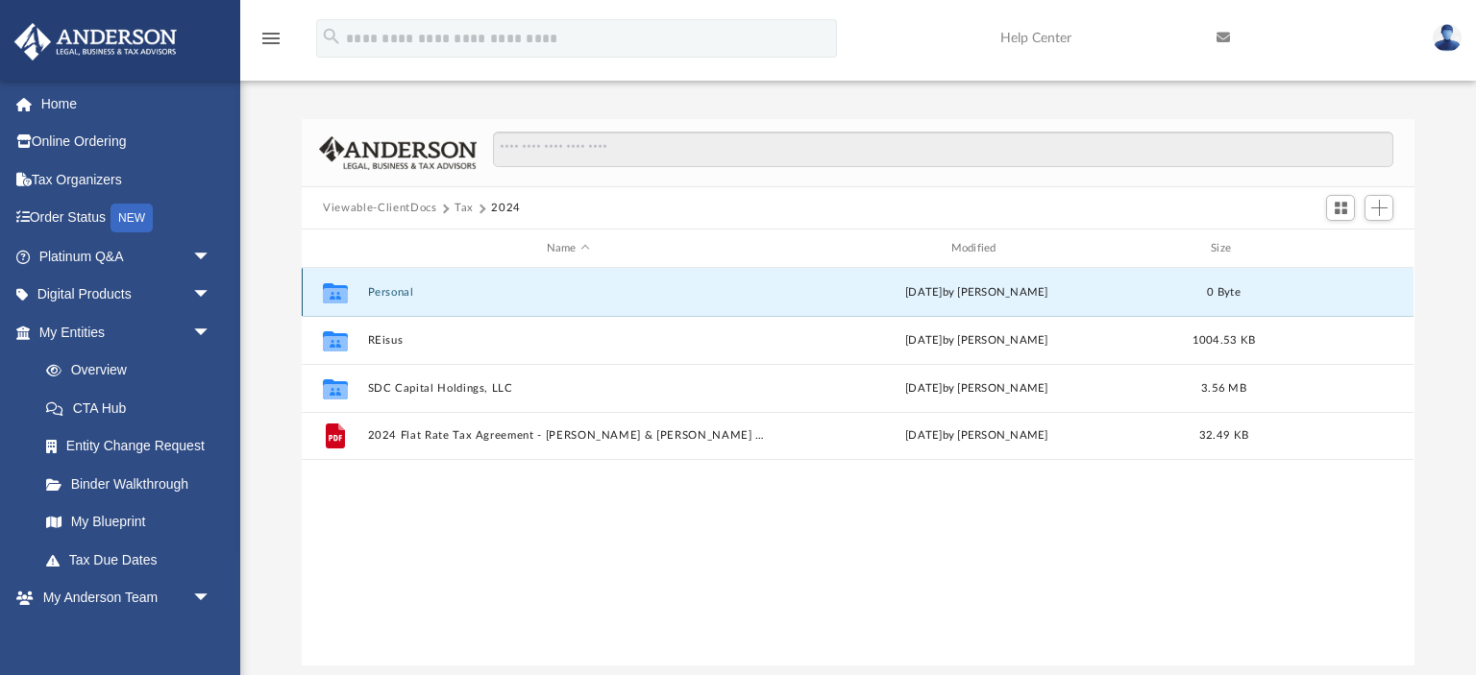
click at [394, 288] on button "Personal" at bounding box center [568, 292] width 401 height 12
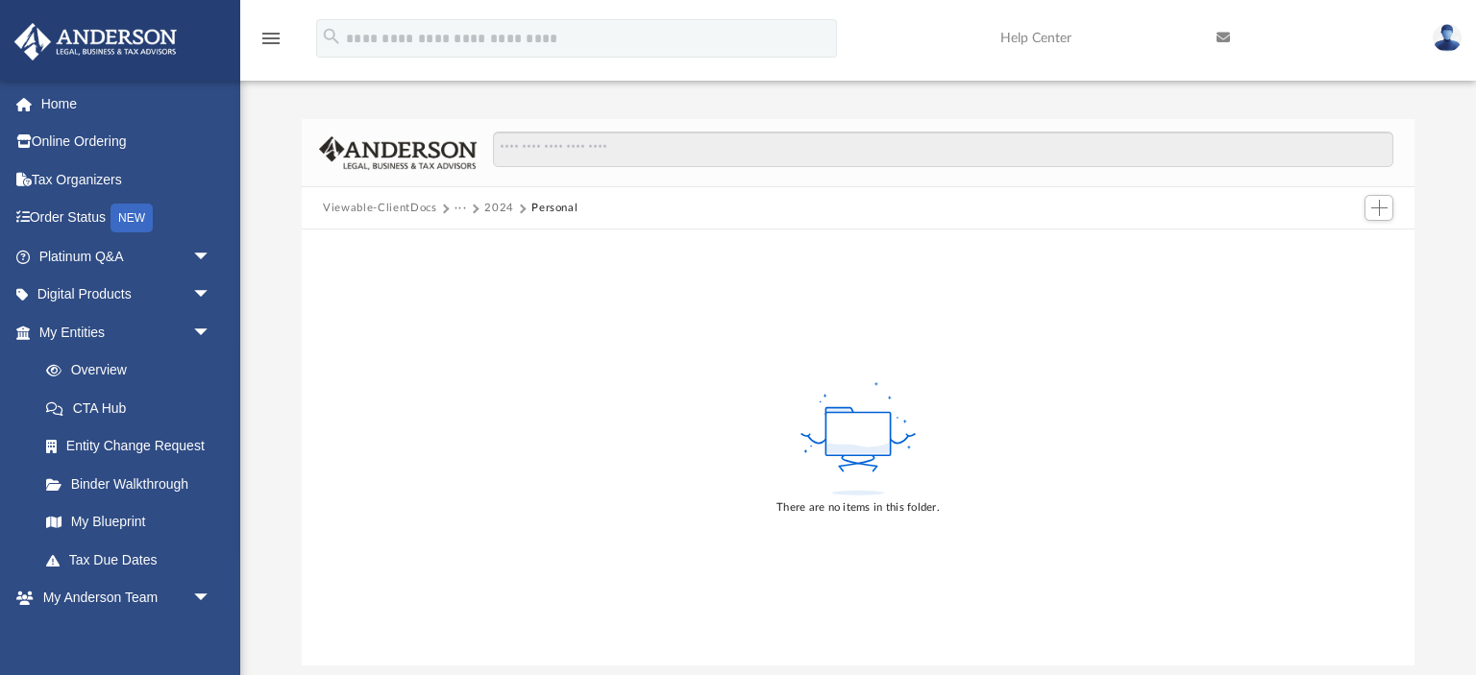
click at [493, 205] on button "2024" at bounding box center [499, 208] width 30 height 17
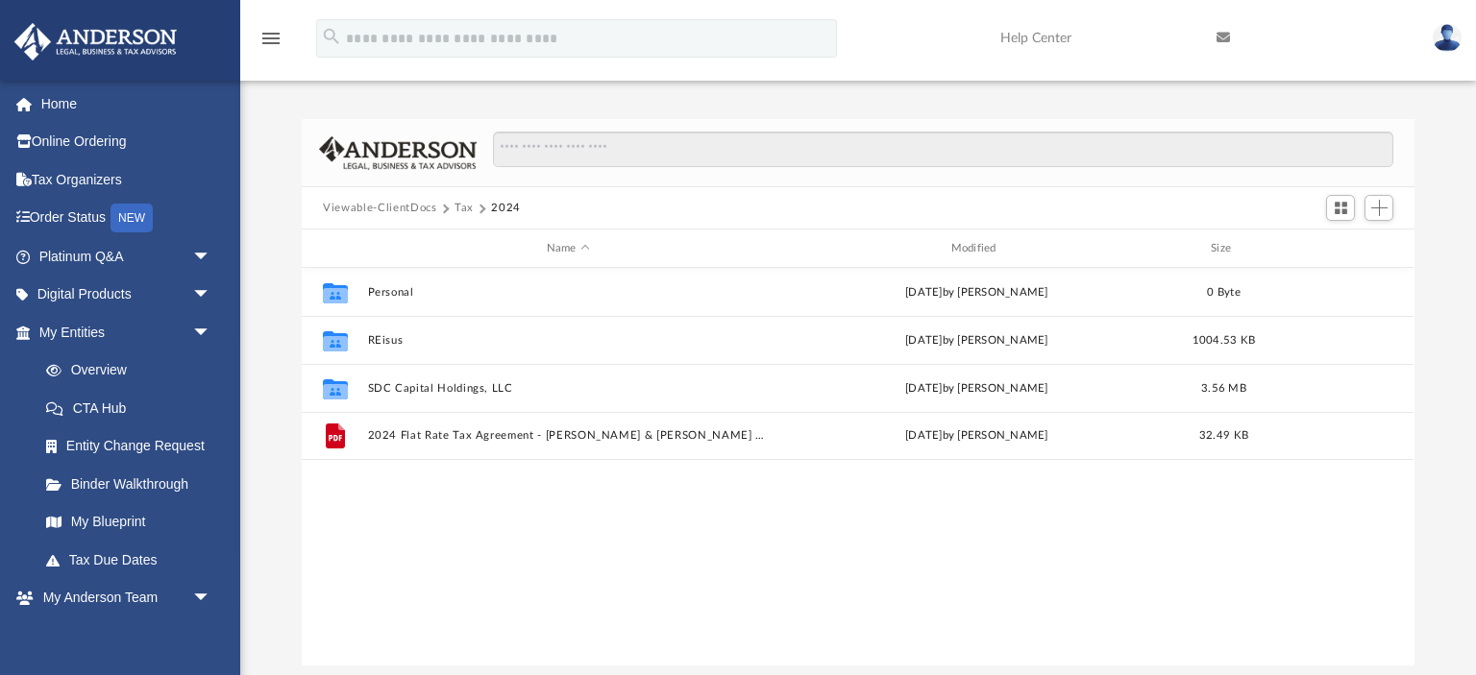
scroll to position [437, 1111]
